Goal: Task Accomplishment & Management: Manage account settings

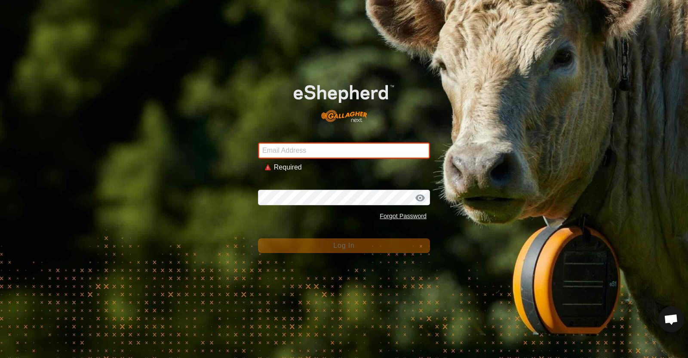
type input "jacqui@westrange.co.nz"
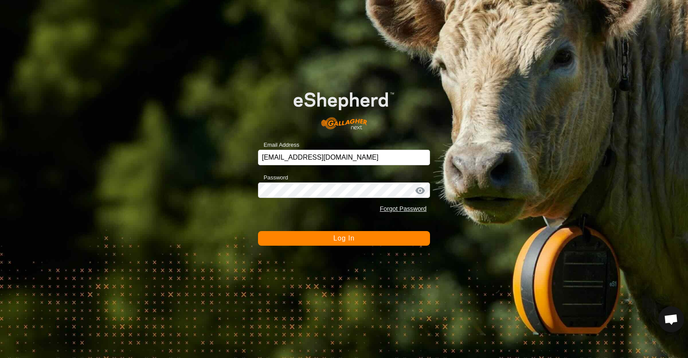
click at [321, 239] on button "Log In" at bounding box center [344, 238] width 172 height 15
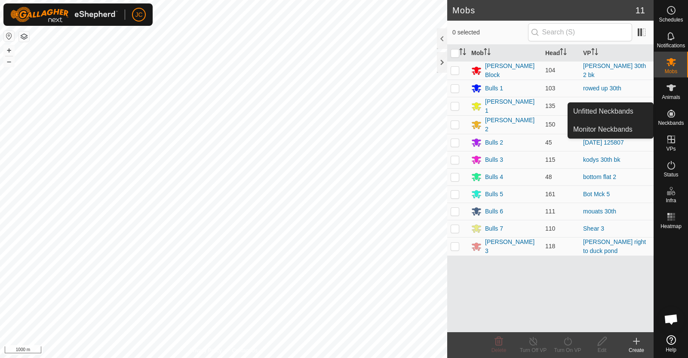
drag, startPoint x: 670, startPoint y: 105, endPoint x: 670, endPoint y: 121, distance: 15.5
click at [670, 121] on span "Neckbands" at bounding box center [671, 122] width 26 height 5
click at [628, 107] on link "Unfitted Neckbands" at bounding box center [610, 111] width 85 height 17
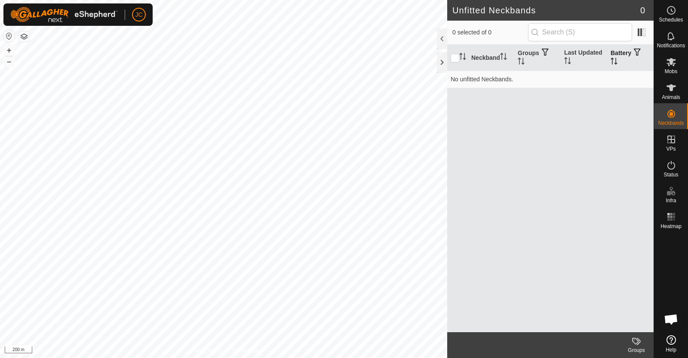
click at [618, 51] on th "Battery" at bounding box center [630, 58] width 46 height 26
click at [615, 52] on th "Battery" at bounding box center [630, 58] width 46 height 26
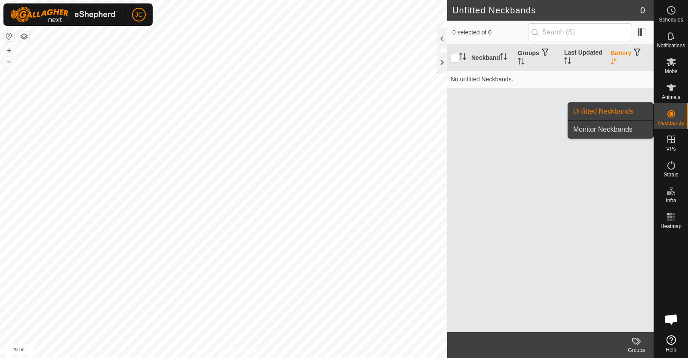
click at [623, 122] on link "Monitor Neckbands" at bounding box center [610, 129] width 85 height 17
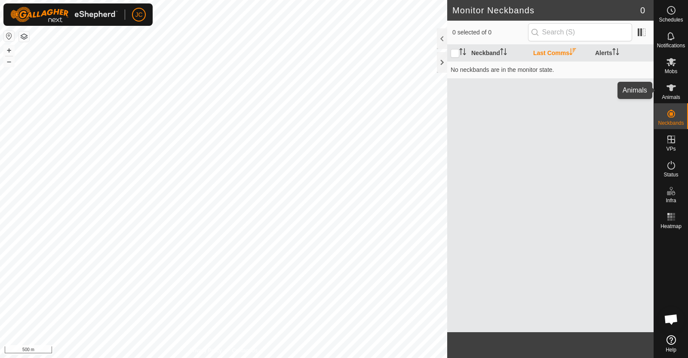
click at [670, 95] on span "Animals" at bounding box center [670, 97] width 18 height 5
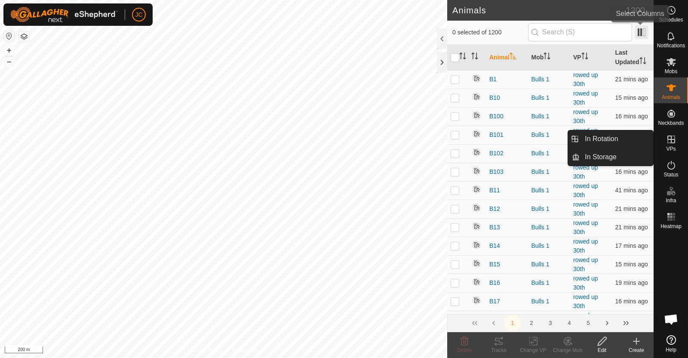
click at [640, 33] on span at bounding box center [641, 32] width 14 height 14
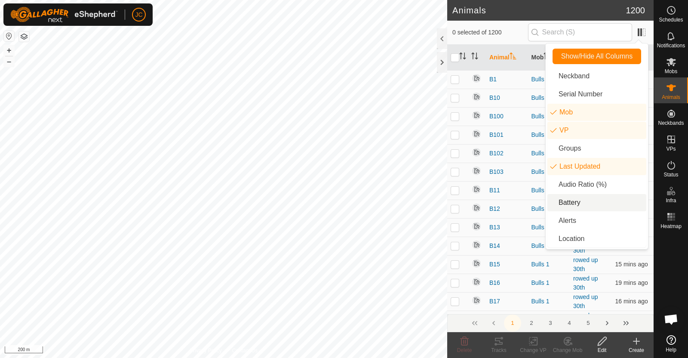
click at [590, 199] on li "Battery" at bounding box center [596, 202] width 99 height 17
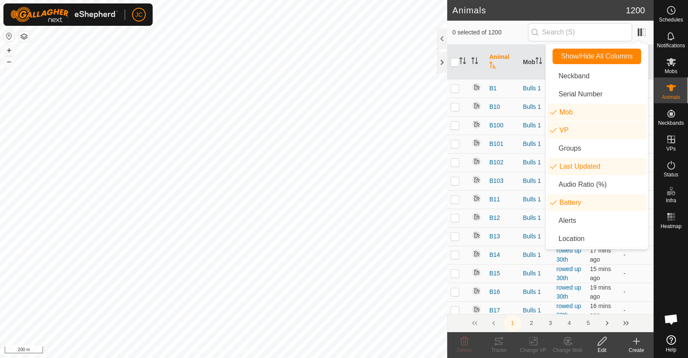
click at [522, 30] on span "0 selected of 1200" at bounding box center [490, 32] width 76 height 9
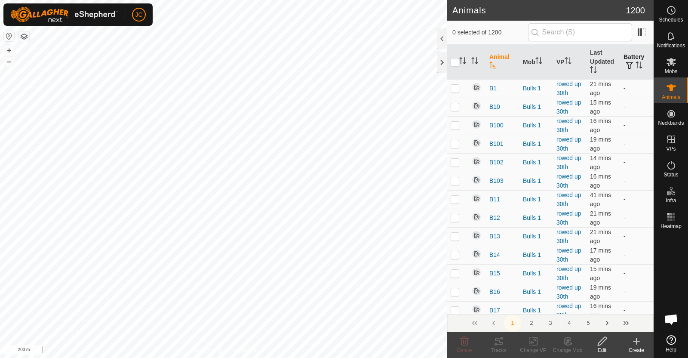
click at [635, 65] on icon "Activate to sort" at bounding box center [638, 64] width 7 height 7
click at [632, 58] on th "Battery" at bounding box center [637, 62] width 34 height 35
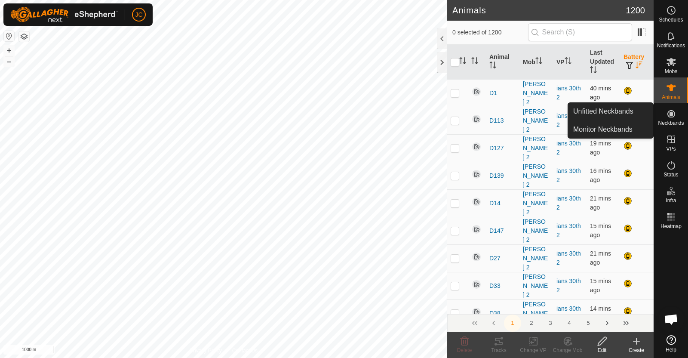
click at [456, 89] on p-checkbox at bounding box center [454, 92] width 9 height 7
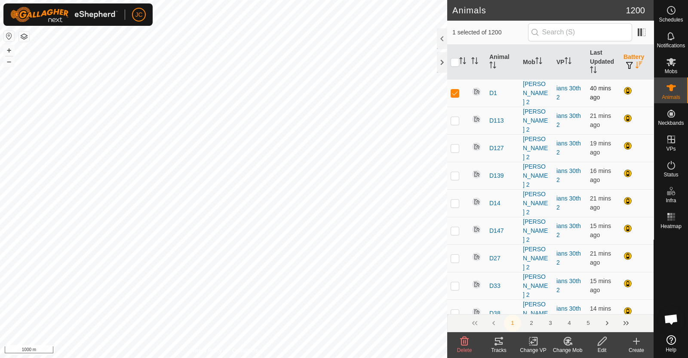
click at [456, 89] on p-checkbox at bounding box center [454, 92] width 9 height 7
checkbox input "false"
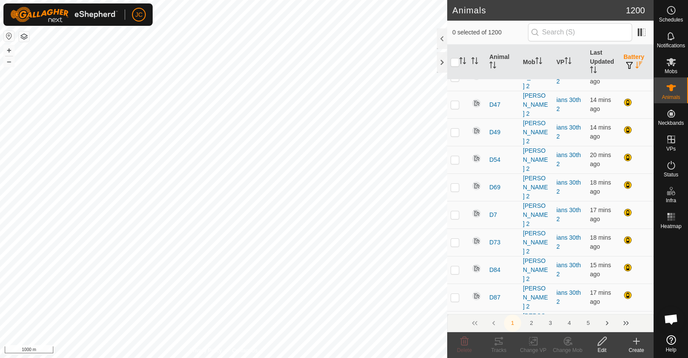
scroll to position [269, 0]
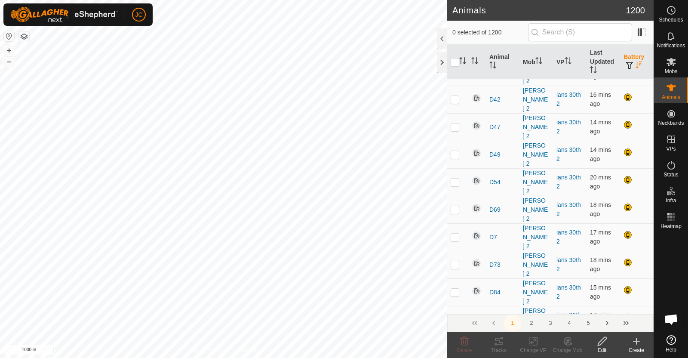
checkbox input "false"
click at [675, 87] on icon at bounding box center [671, 88] width 10 height 10
click at [623, 230] on div at bounding box center [628, 235] width 10 height 10
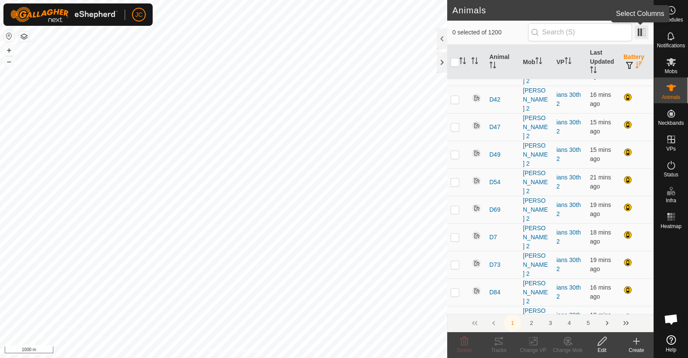
click at [637, 30] on span at bounding box center [641, 32] width 14 height 14
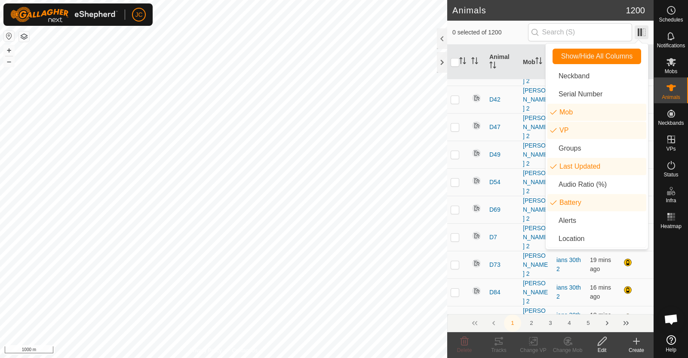
click at [637, 30] on span at bounding box center [641, 32] width 14 height 14
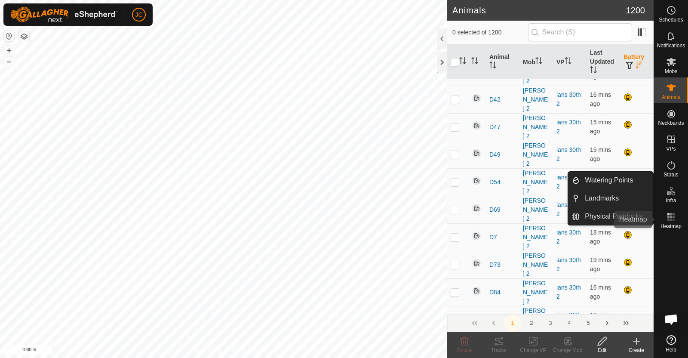
click at [677, 222] on es-heatmap-svg-icon at bounding box center [670, 217] width 15 height 14
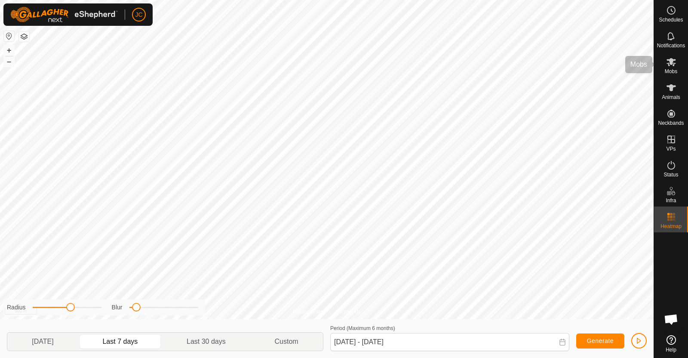
click at [673, 65] on icon at bounding box center [670, 62] width 9 height 8
